Goal: Book appointment/travel/reservation

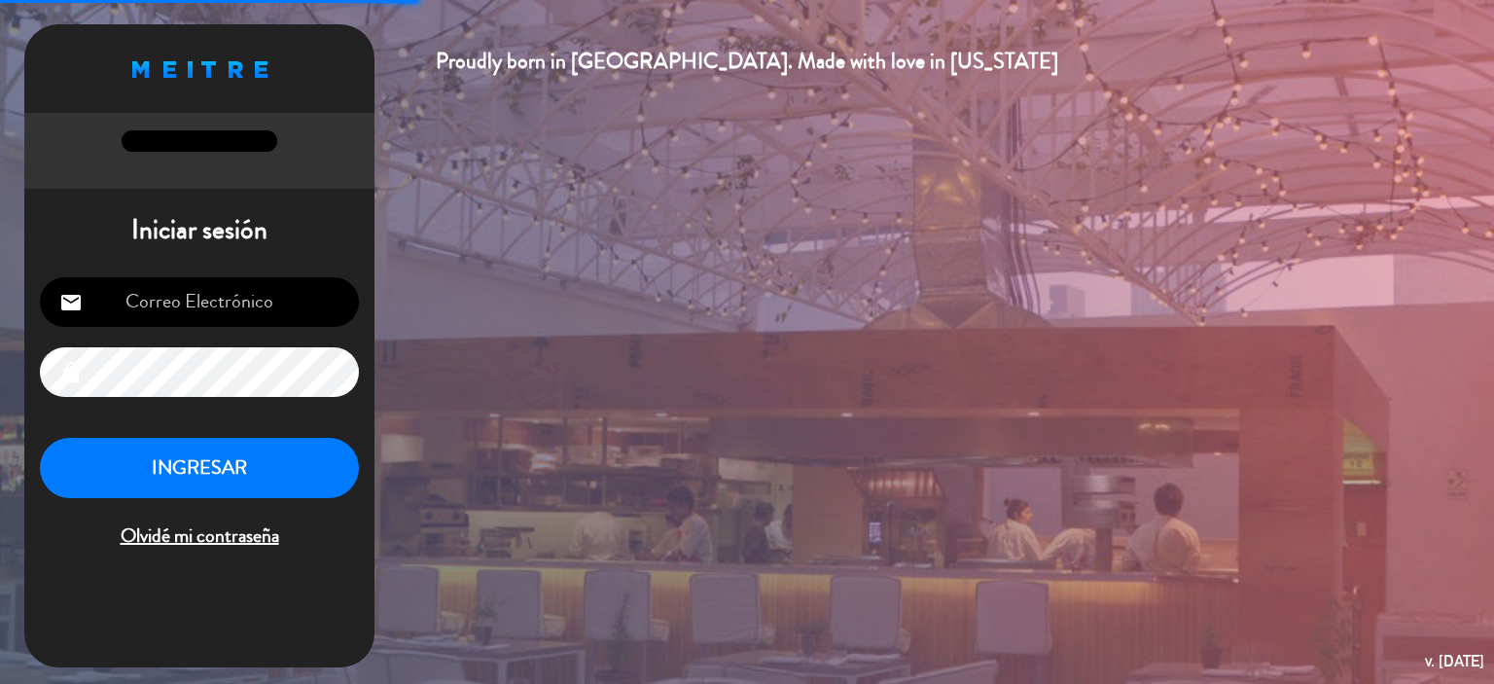
type input "[EMAIL_ADDRESS][DOMAIN_NAME]"
click at [229, 478] on button "INGRESAR" at bounding box center [199, 468] width 319 height 61
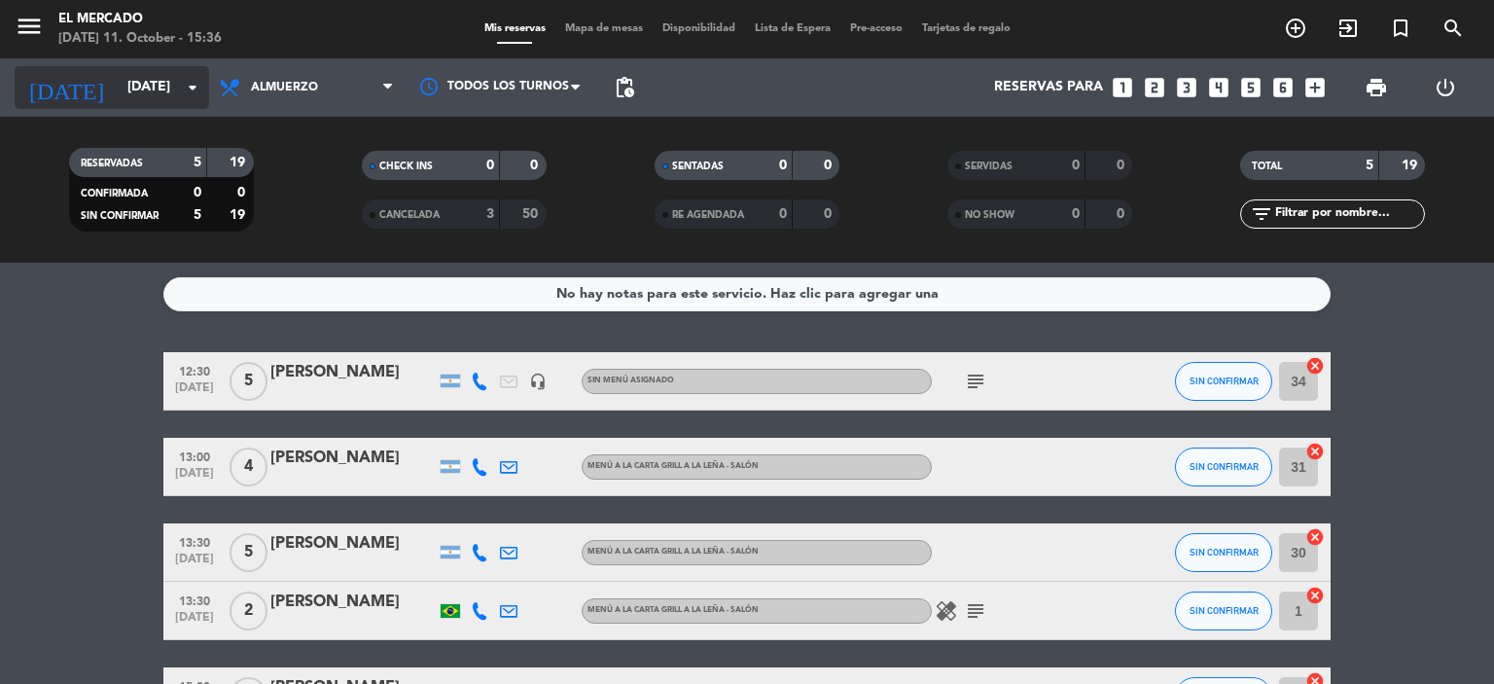
click at [118, 78] on input "[DATE]" at bounding box center [210, 87] width 185 height 35
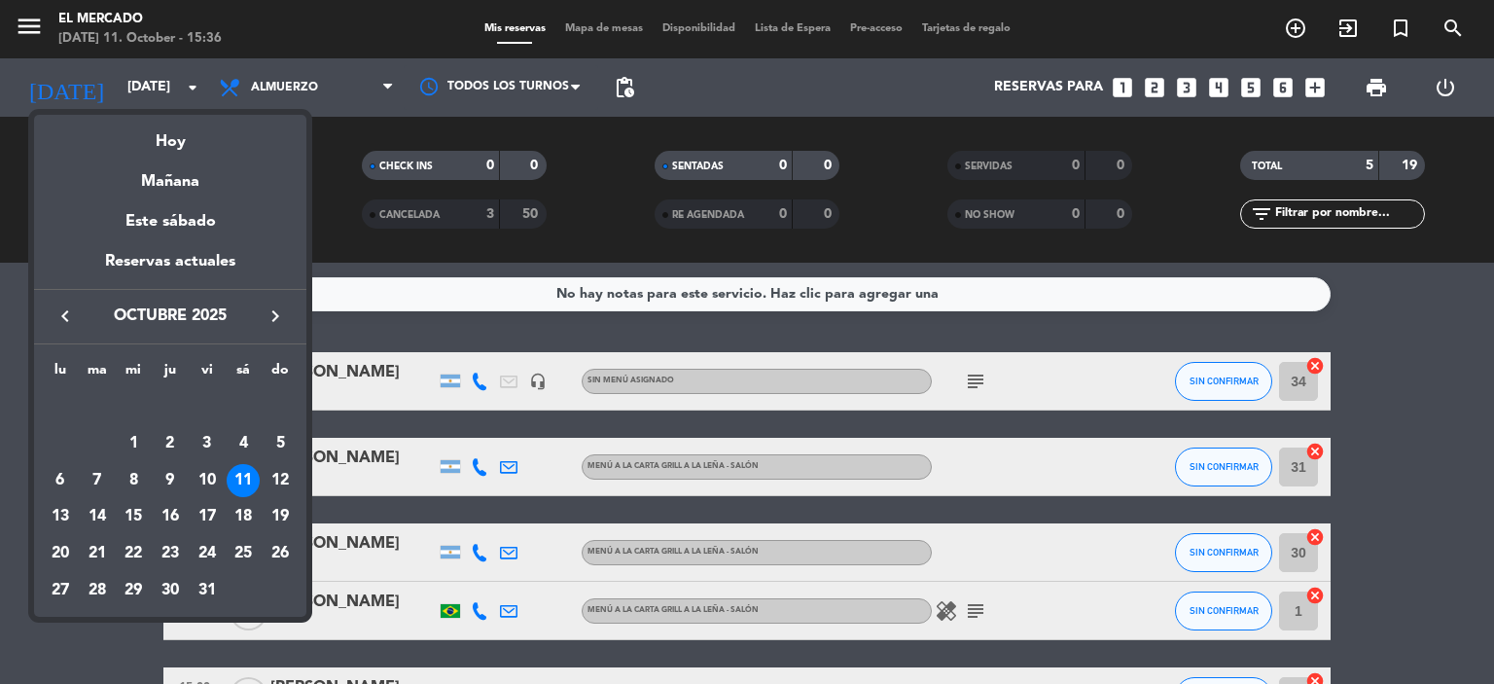
click at [271, 315] on icon "keyboard_arrow_right" at bounding box center [275, 315] width 23 height 23
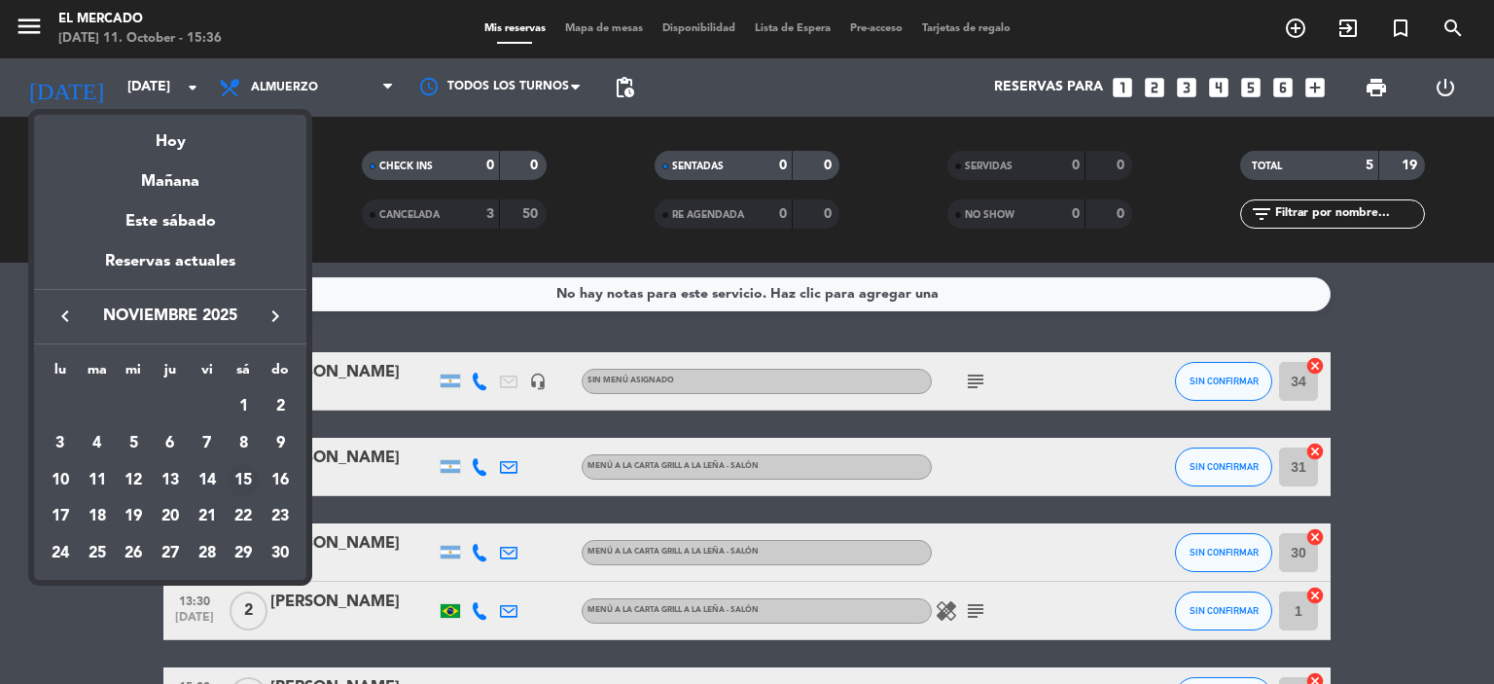
click at [236, 476] on div "15" at bounding box center [243, 480] width 33 height 33
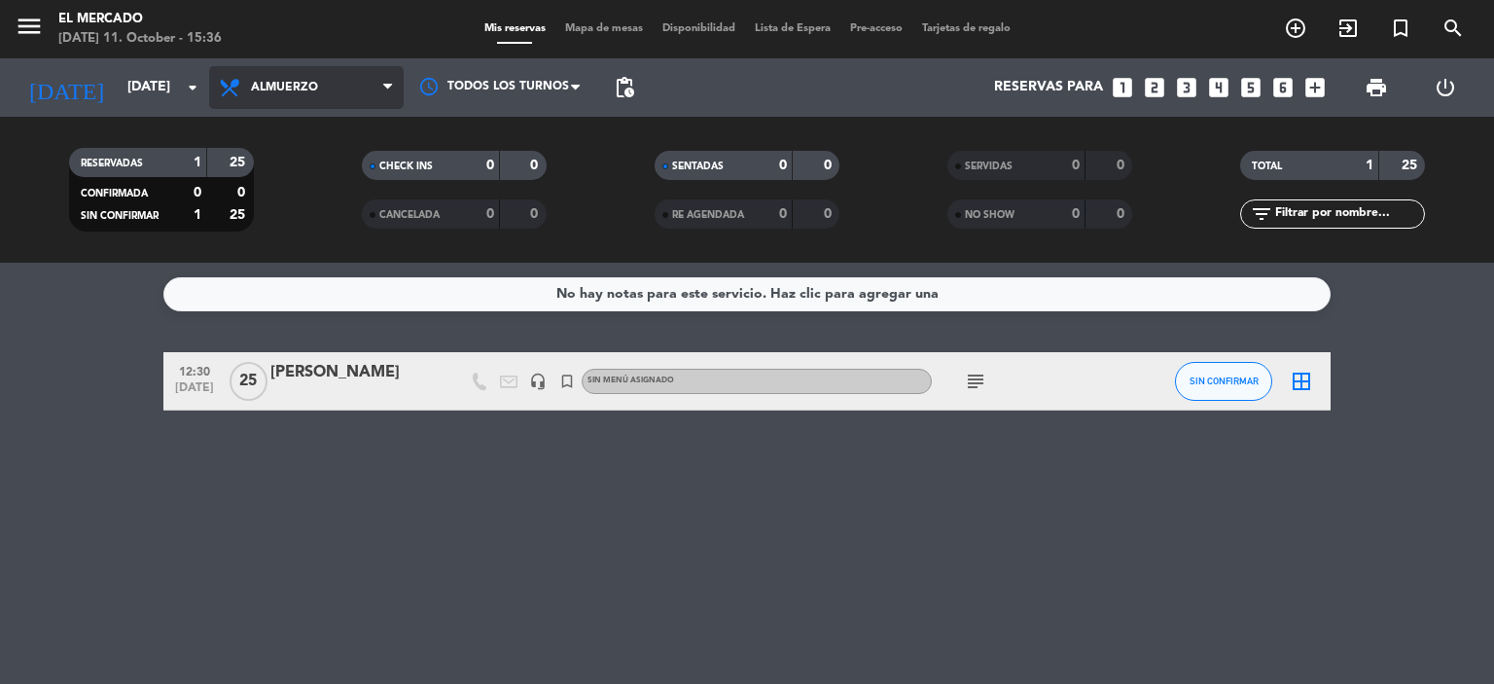
click at [359, 104] on span "Almuerzo" at bounding box center [306, 87] width 194 height 43
click at [292, 285] on ng-component "menu El Mercado [DATE] 11. October - 15:36 Mis reservas Mapa de mesas Disponibi…" at bounding box center [747, 342] width 1494 height 684
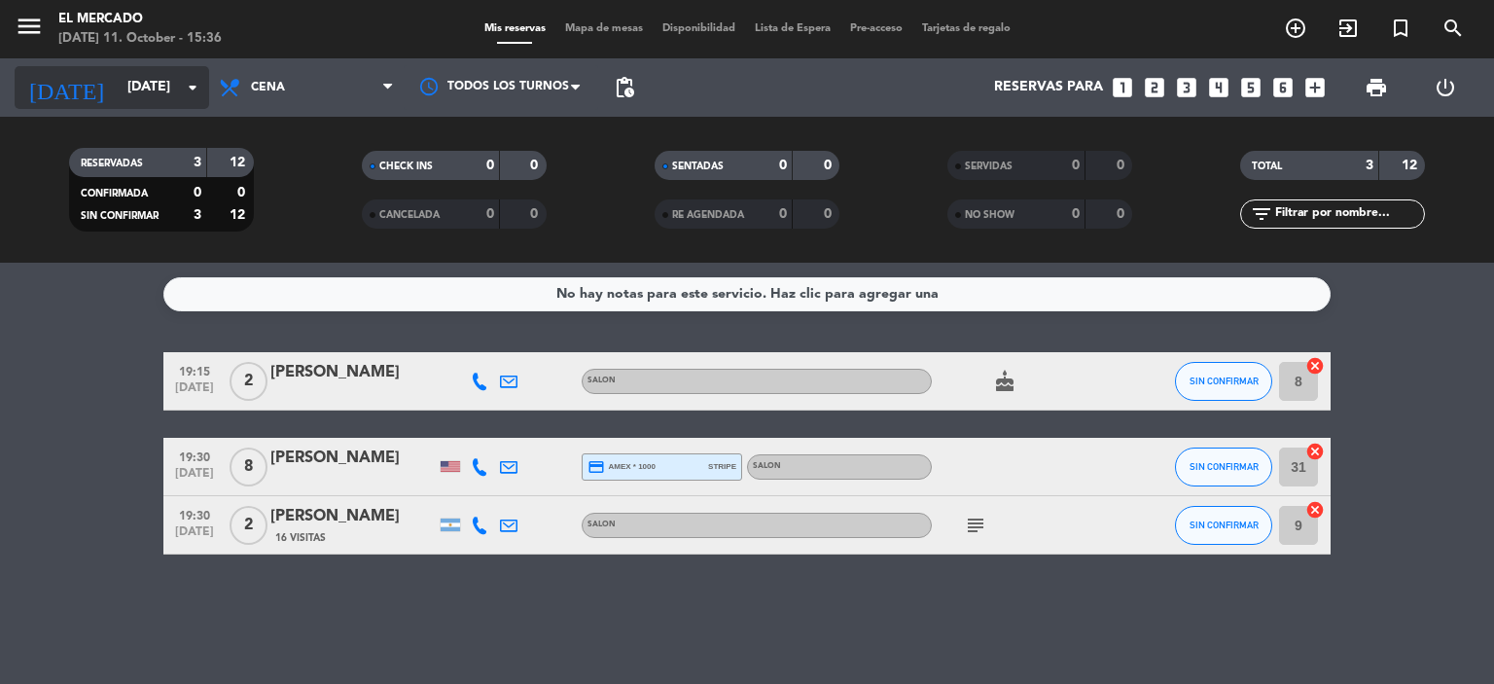
click at [181, 77] on icon "arrow_drop_down" at bounding box center [192, 87] width 23 height 23
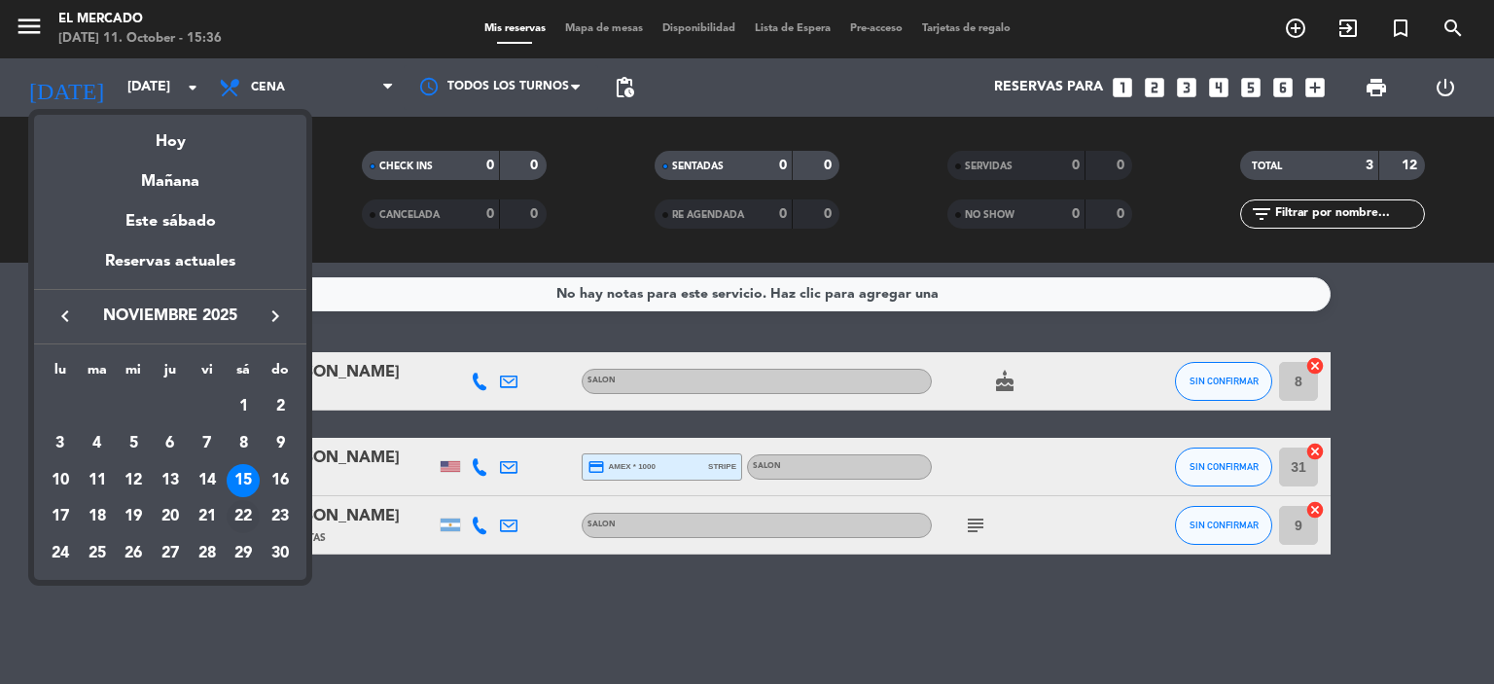
click at [245, 515] on div "22" at bounding box center [243, 516] width 33 height 33
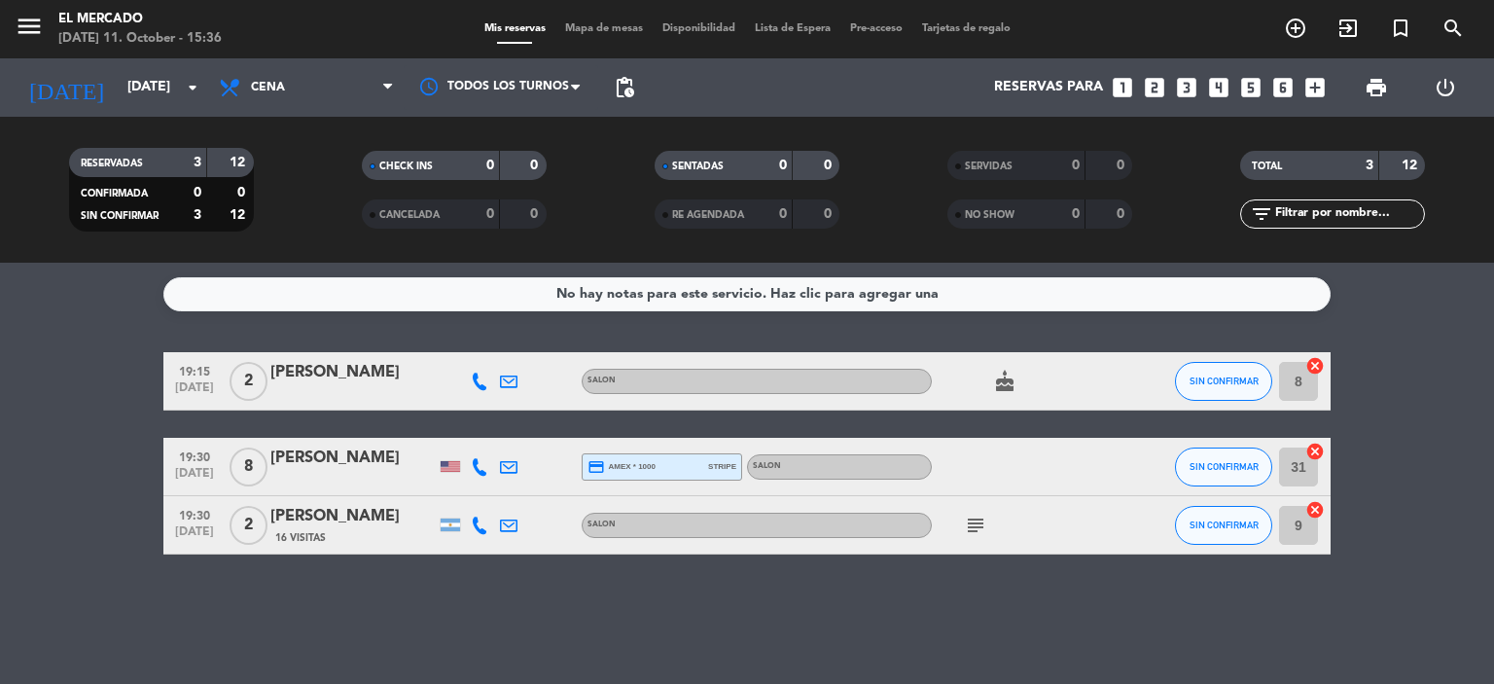
type input "[DATE]"
